Goal: Information Seeking & Learning: Learn about a topic

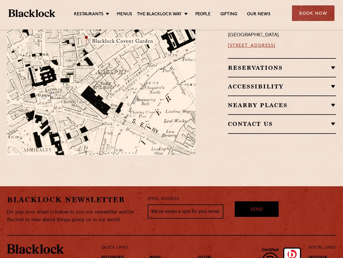
scroll to position [417, 0]
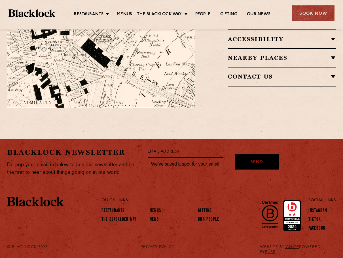
click at [154, 208] on link "Menus" at bounding box center [155, 211] width 11 height 6
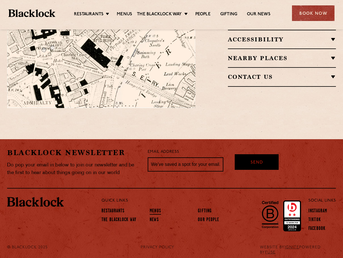
click at [155, 209] on link "Menus" at bounding box center [155, 212] width 11 height 6
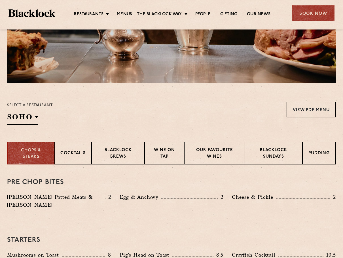
scroll to position [170, 0]
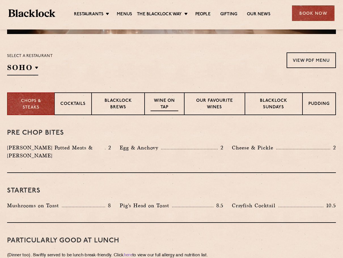
click at [163, 105] on p "Wine on Tap" at bounding box center [165, 104] width 28 height 13
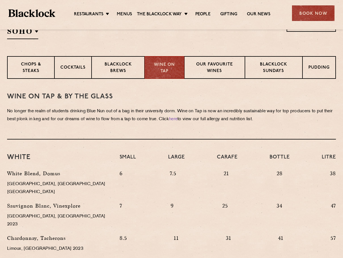
scroll to position [85, 0]
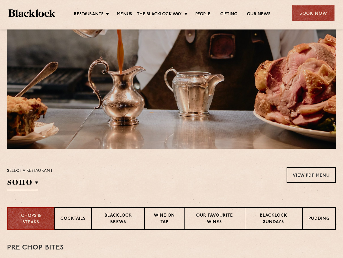
scroll to position [142, 0]
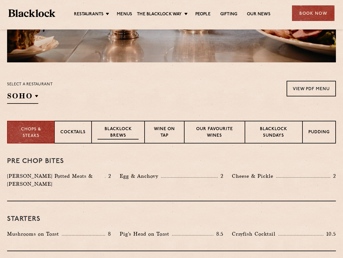
click at [112, 131] on p "Blacklock Brews" at bounding box center [118, 132] width 41 height 13
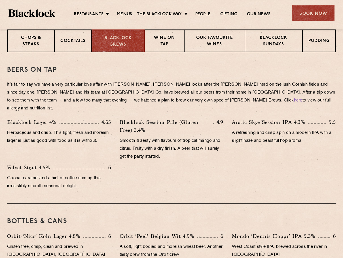
scroll to position [227, 0]
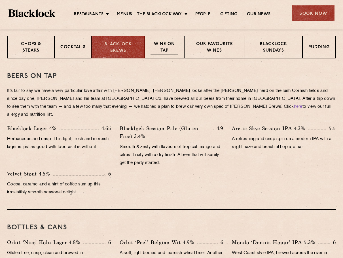
click at [166, 49] on p "Wine on Tap" at bounding box center [165, 47] width 28 height 13
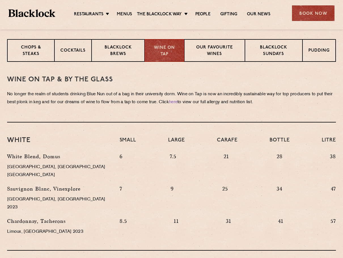
scroll to position [142, 0]
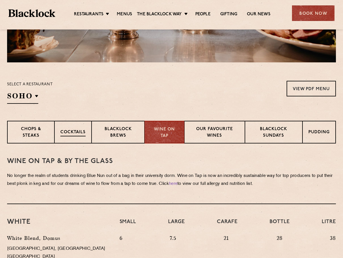
click at [72, 131] on p "Cocktails" at bounding box center [72, 132] width 25 height 7
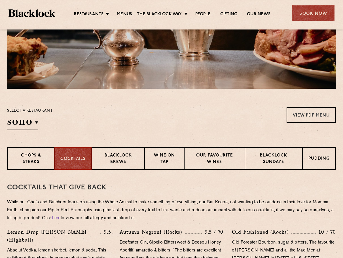
scroll to position [85, 0]
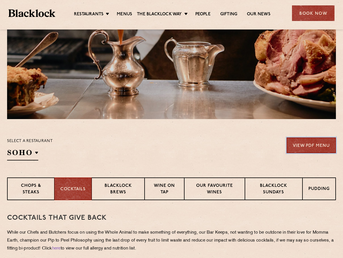
click at [311, 146] on link "View PDF Menu" at bounding box center [311, 146] width 49 height 16
